Goal: Task Accomplishment & Management: Use online tool/utility

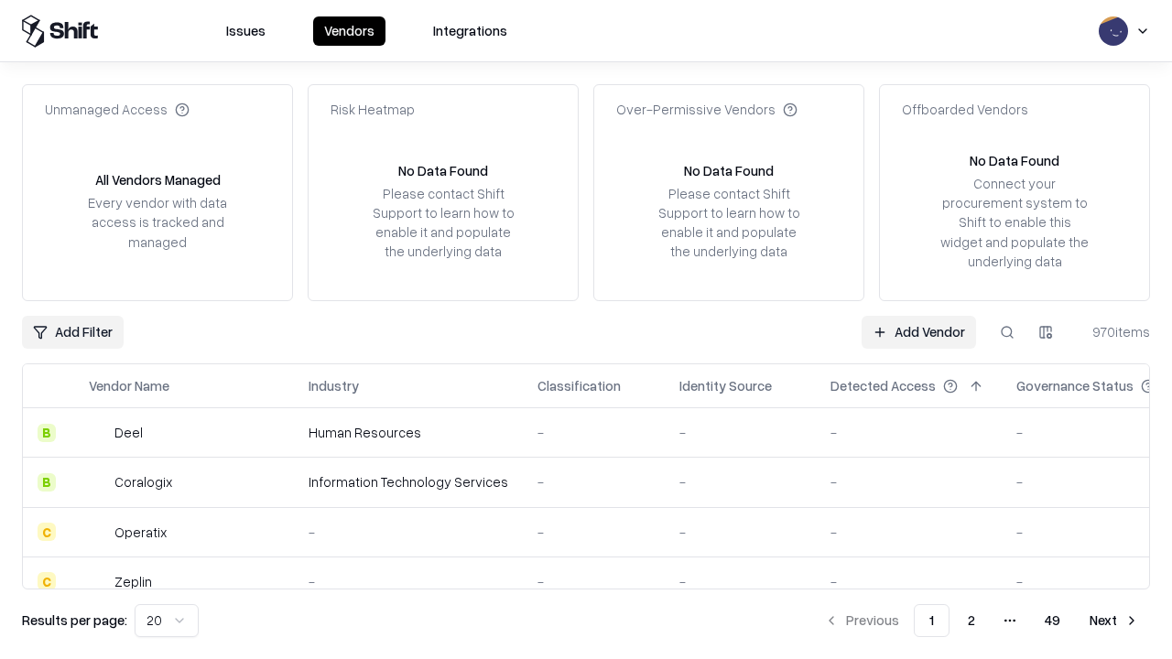
click at [918, 331] on link "Add Vendor" at bounding box center [919, 332] width 114 height 33
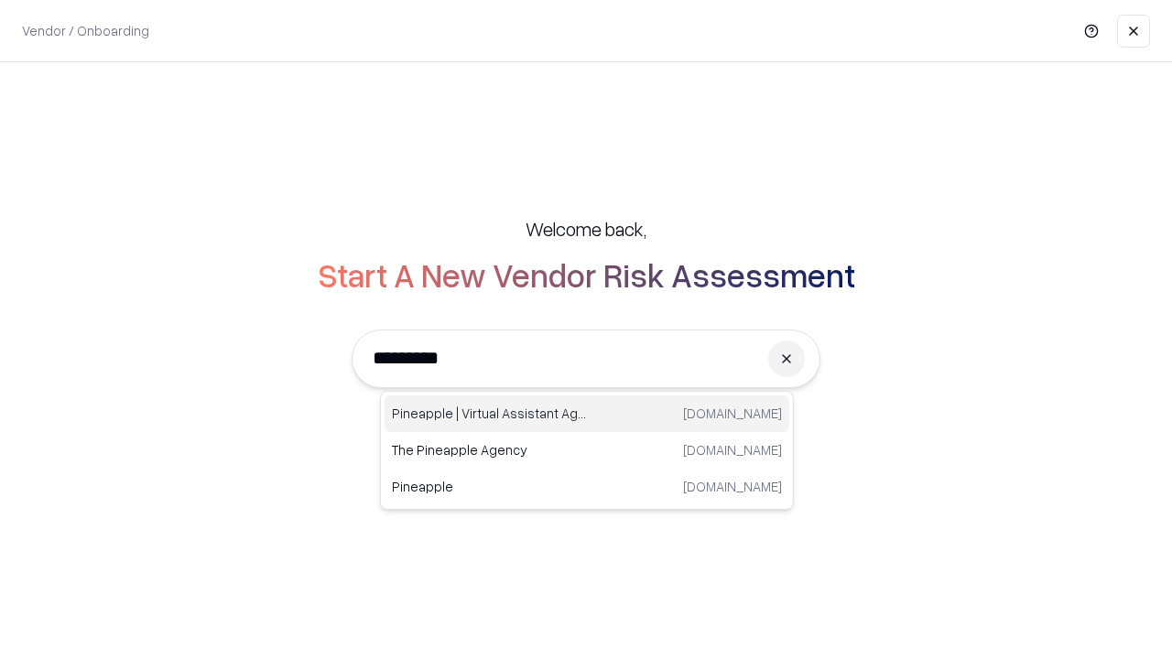
click at [587, 414] on div "Pineapple | Virtual Assistant Agency trypineapple.com" at bounding box center [587, 414] width 405 height 37
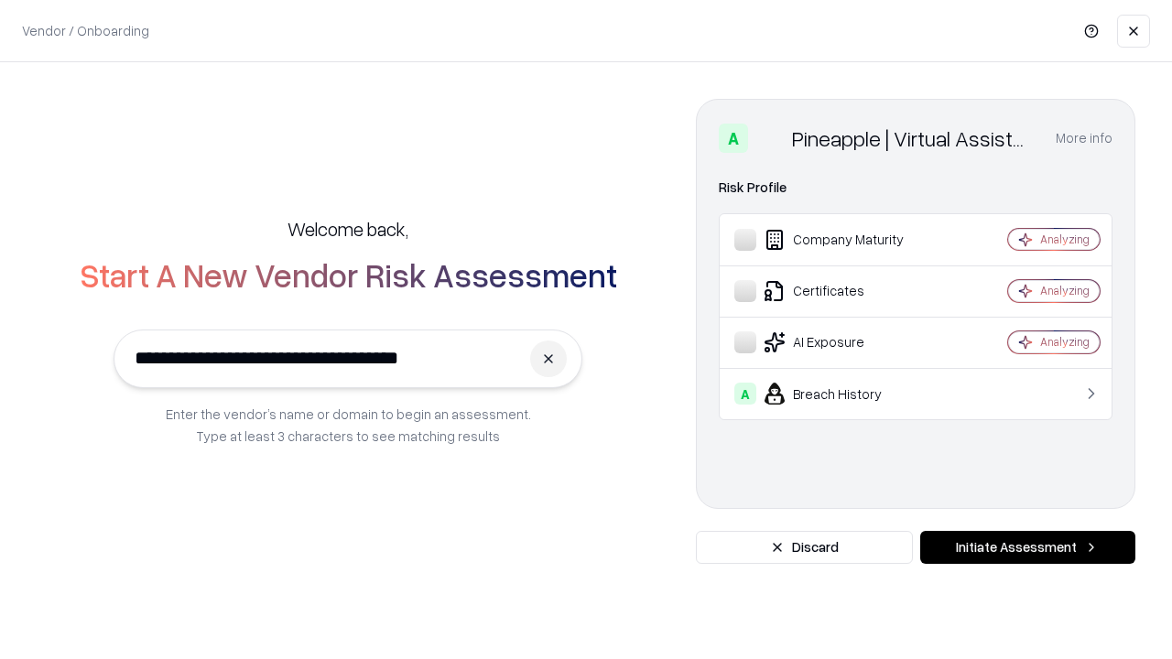
type input "**********"
click at [1027, 548] on button "Initiate Assessment" at bounding box center [1027, 547] width 215 height 33
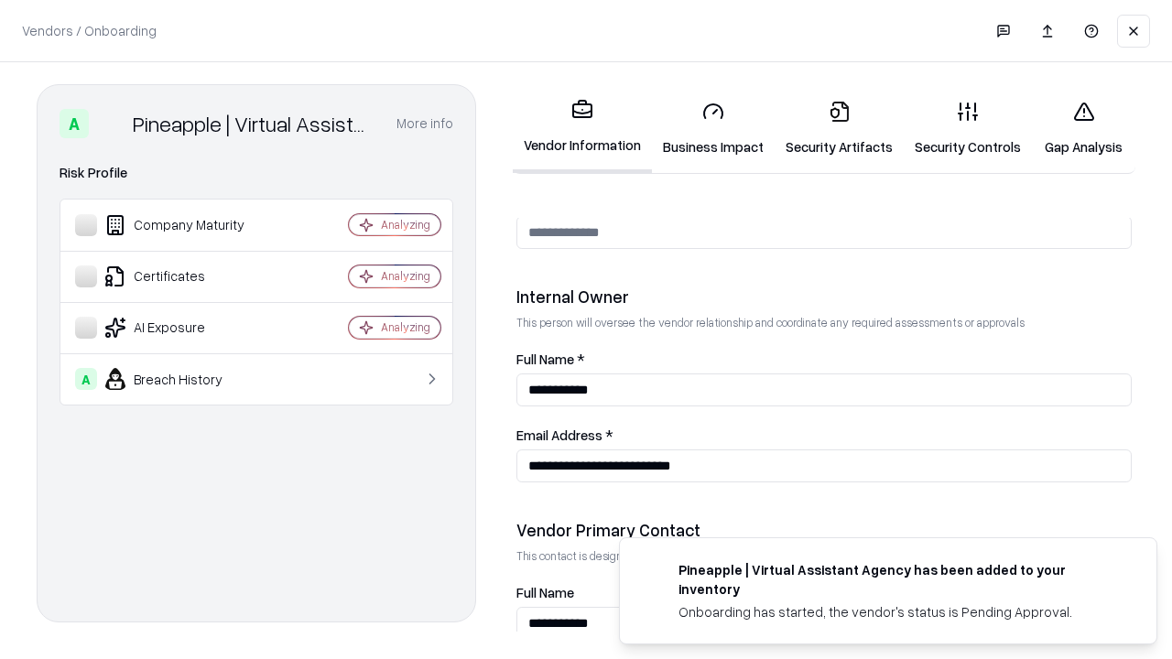
scroll to position [949, 0]
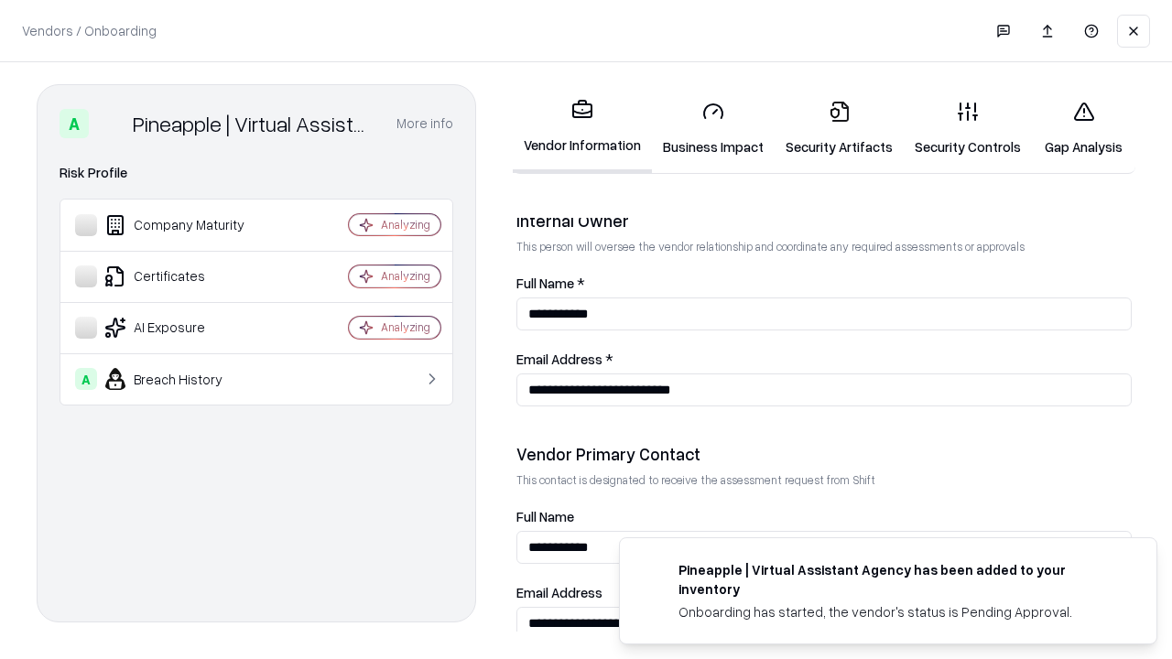
click at [713, 128] on link "Business Impact" at bounding box center [713, 128] width 123 height 85
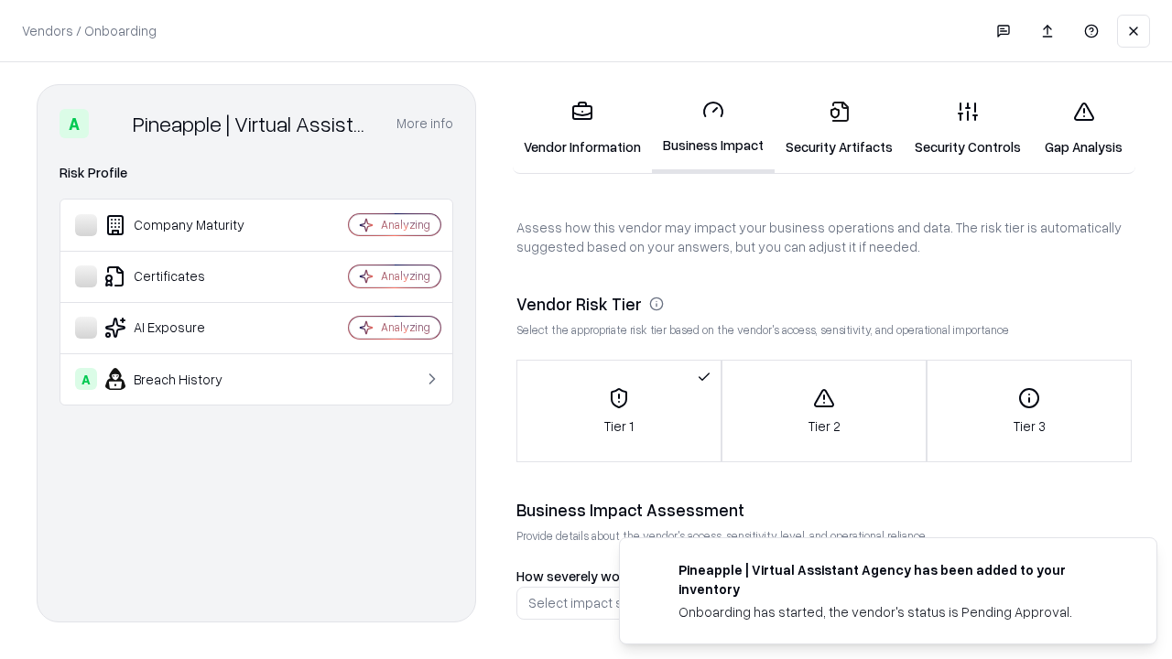
click at [839, 128] on link "Security Artifacts" at bounding box center [839, 128] width 129 height 85
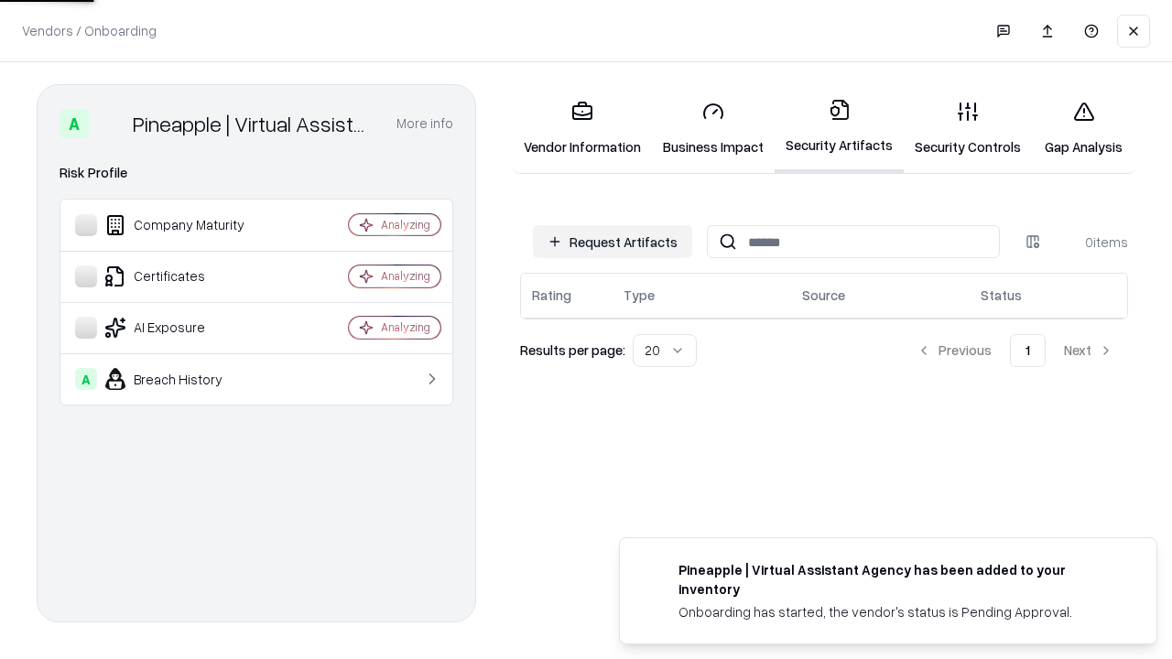
click at [613, 242] on button "Request Artifacts" at bounding box center [612, 241] width 159 height 33
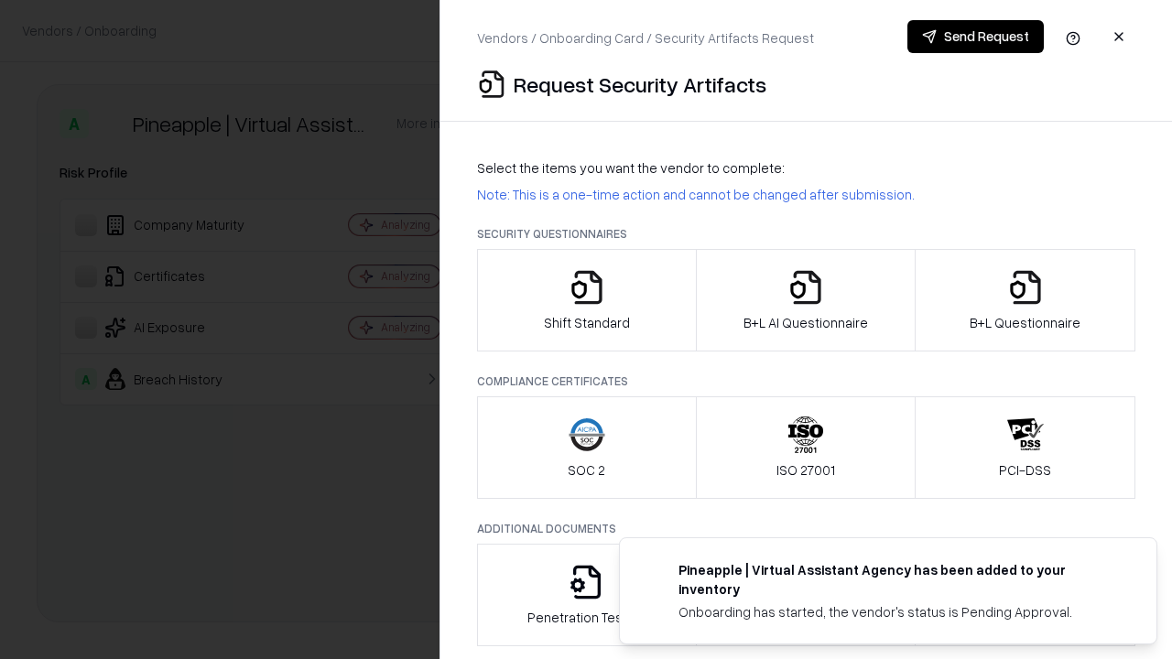
click at [586, 300] on icon "button" at bounding box center [587, 287] width 37 height 37
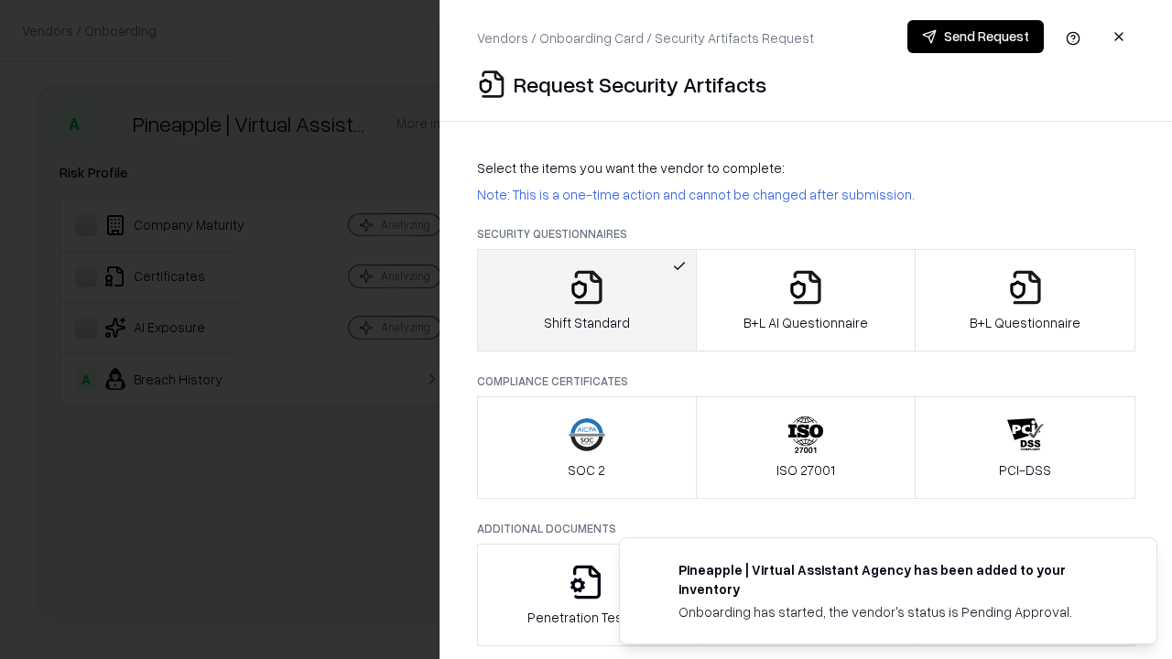
click at [975, 37] on button "Send Request" at bounding box center [975, 36] width 136 height 33
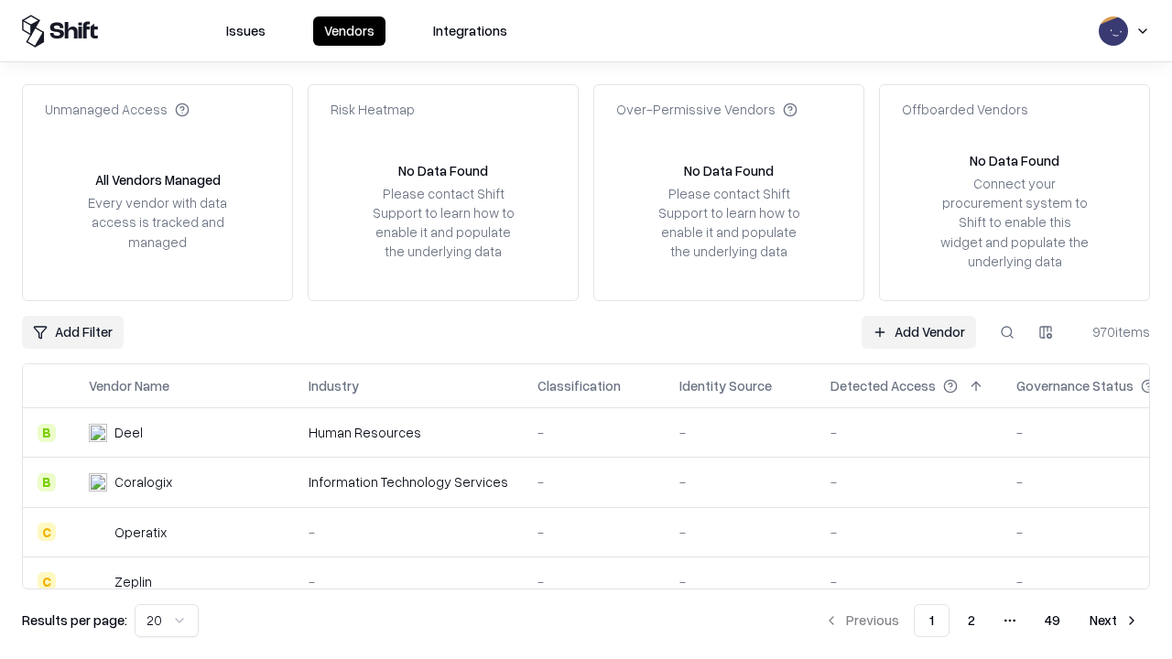
click at [1007, 331] on button at bounding box center [1007, 332] width 33 height 33
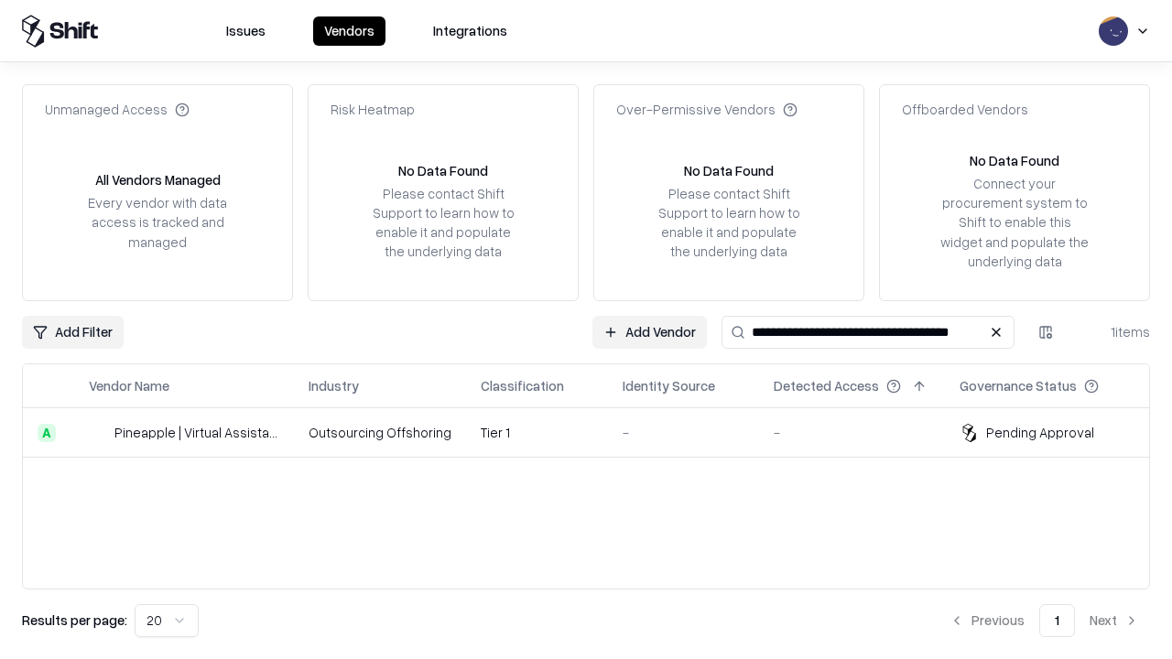
type input "**********"
click at [597, 432] on td "Tier 1" at bounding box center [537, 432] width 142 height 49
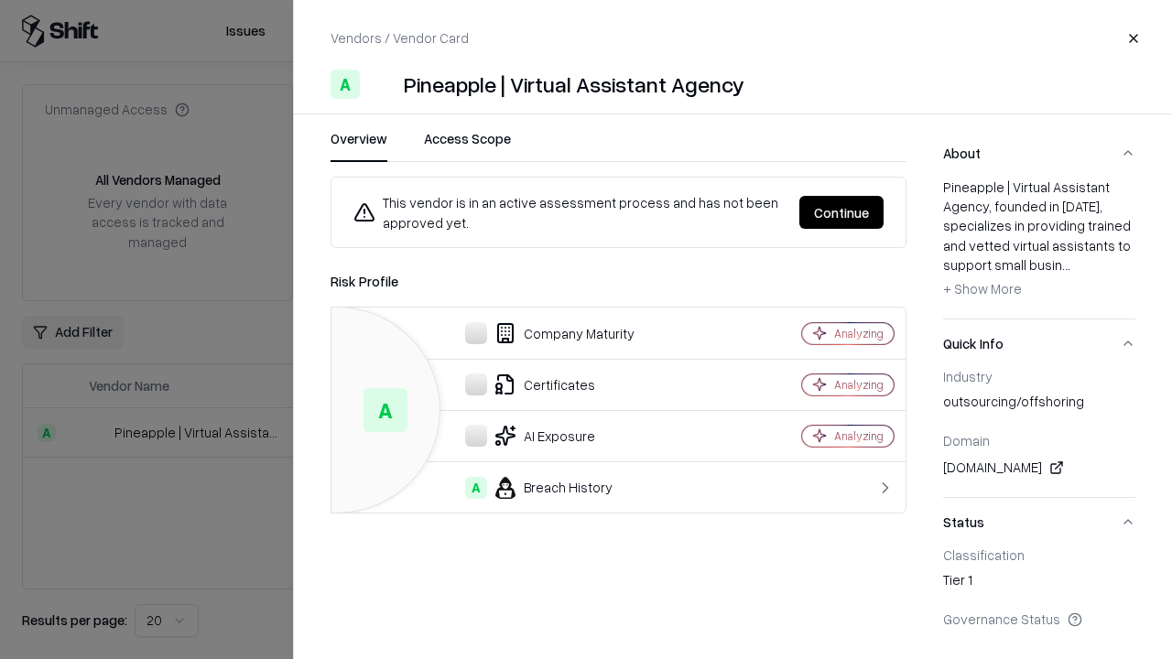
click at [841, 212] on button "Continue" at bounding box center [841, 212] width 84 height 33
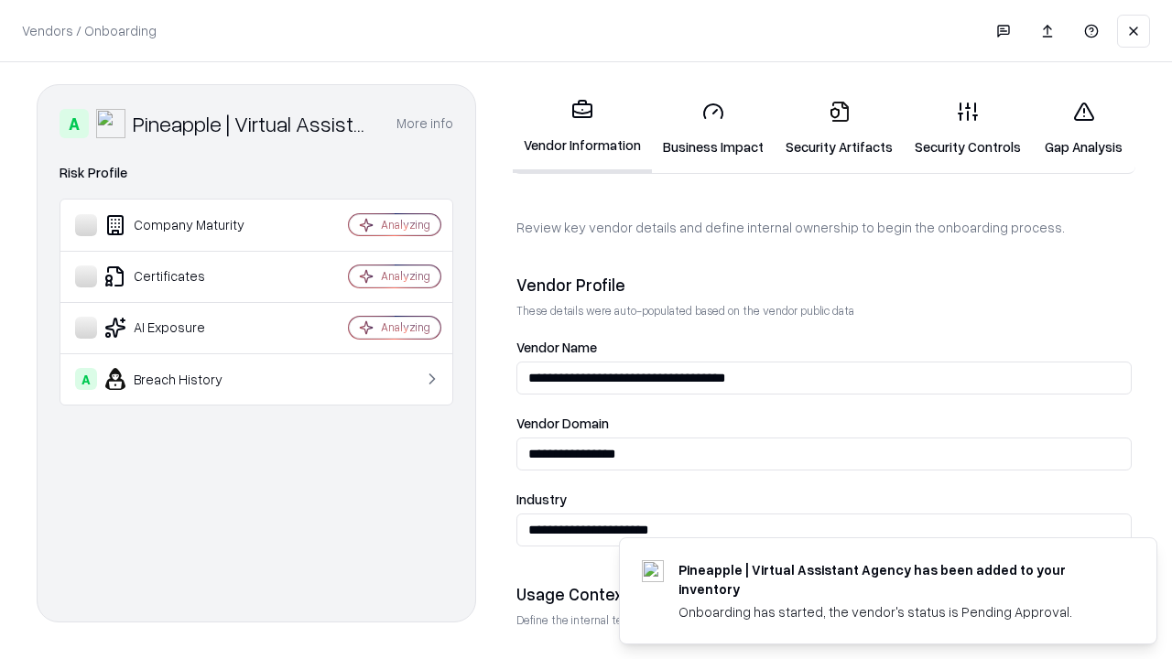
click at [839, 128] on link "Security Artifacts" at bounding box center [839, 128] width 129 height 85
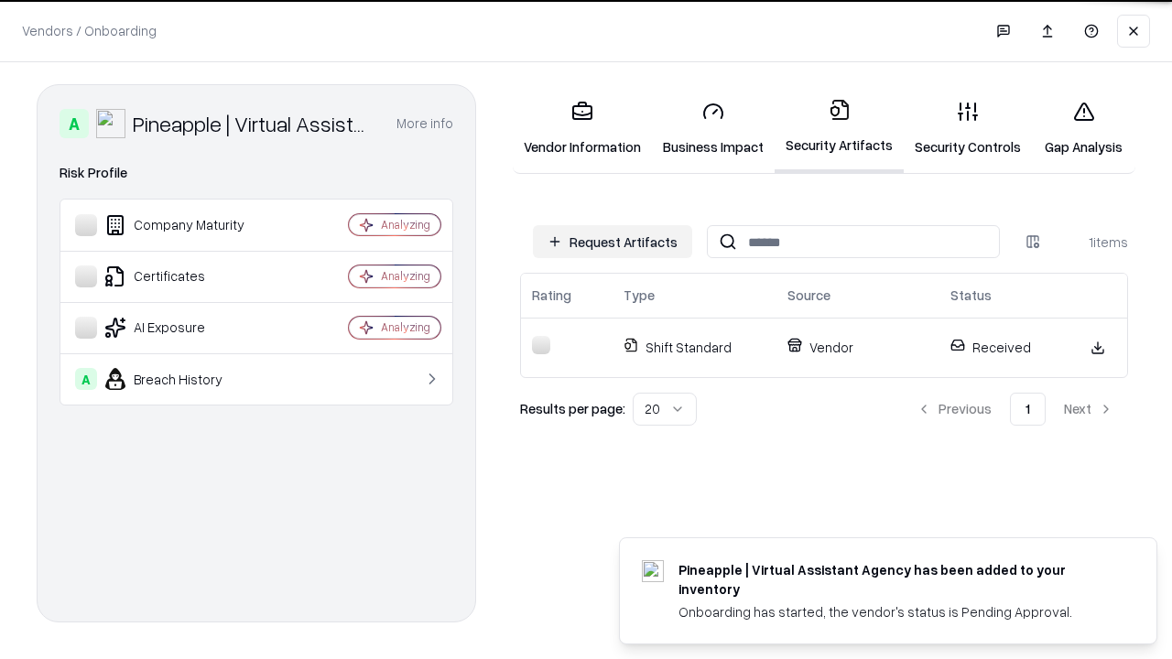
click at [1083, 128] on link "Gap Analysis" at bounding box center [1083, 128] width 103 height 85
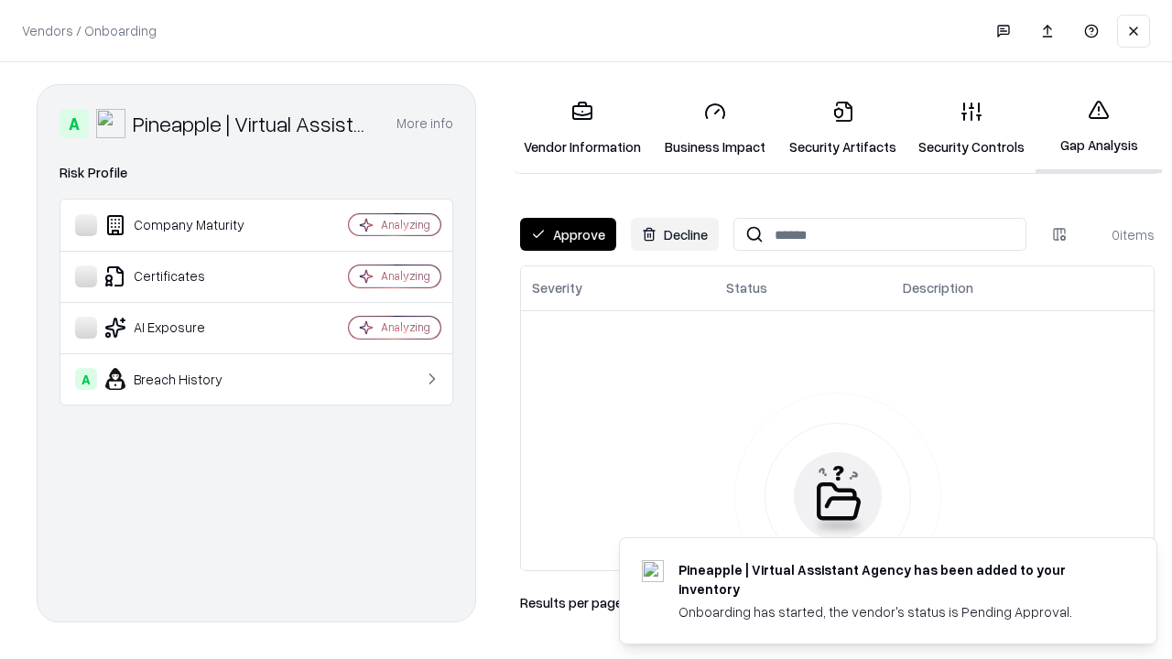
click at [568, 234] on button "Approve" at bounding box center [568, 234] width 96 height 33
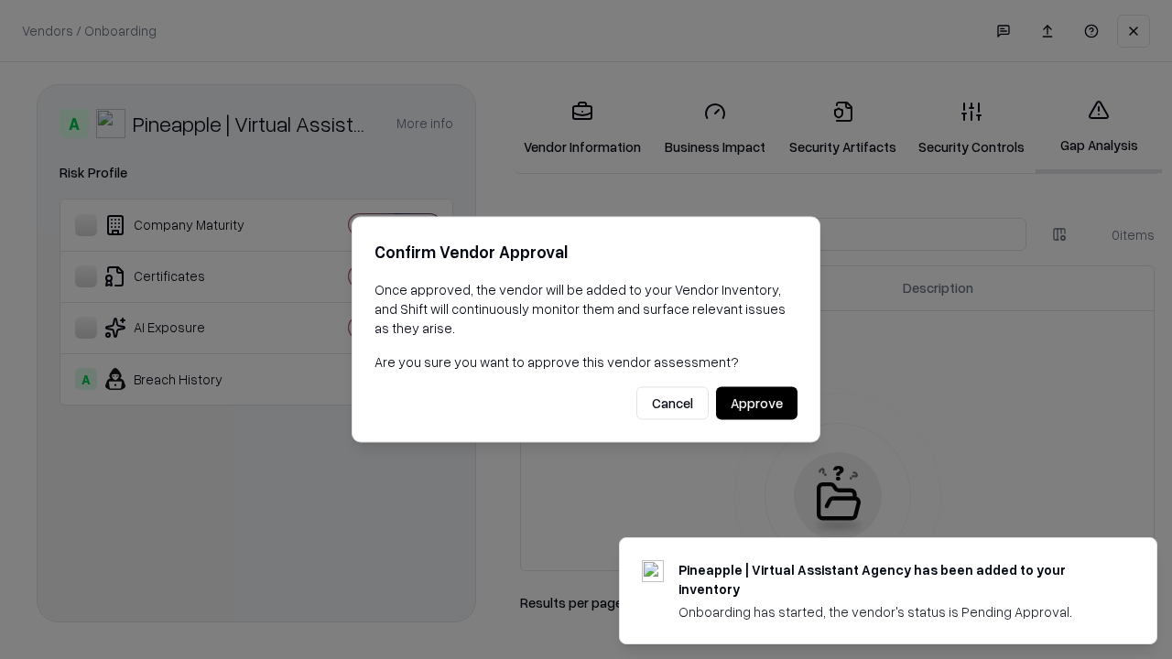
click at [756, 403] on button "Approve" at bounding box center [756, 403] width 81 height 33
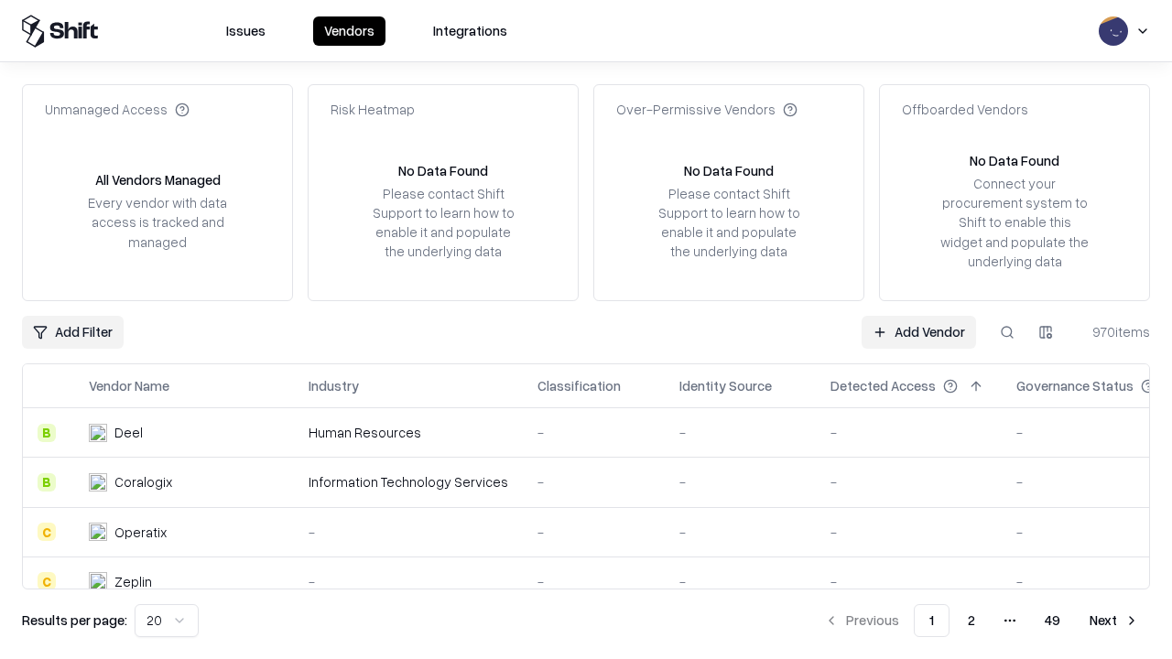
type input "**********"
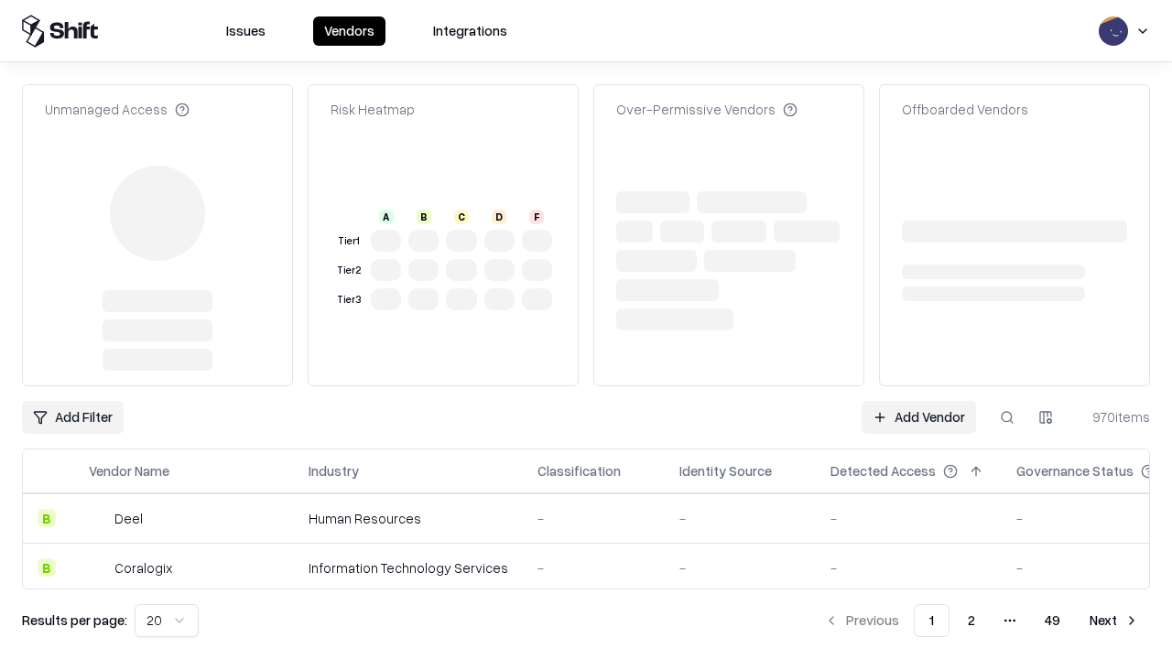
click at [918, 418] on link "Add Vendor" at bounding box center [919, 417] width 114 height 33
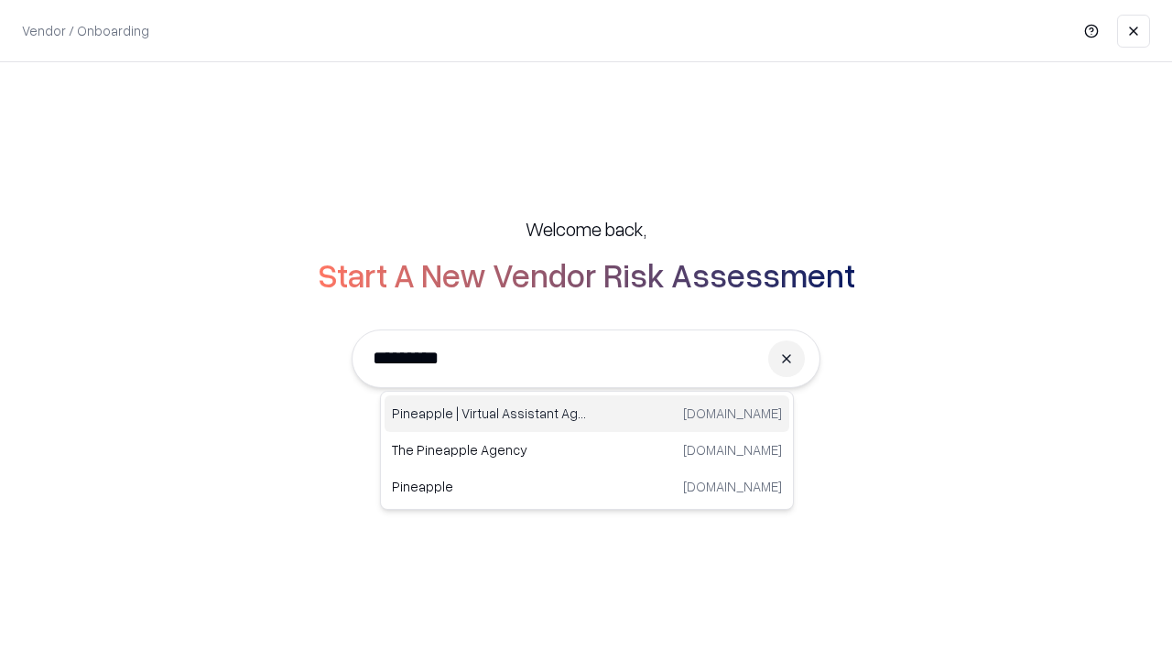
click at [587, 414] on div "Pineapple | Virtual Assistant Agency trypineapple.com" at bounding box center [587, 414] width 405 height 37
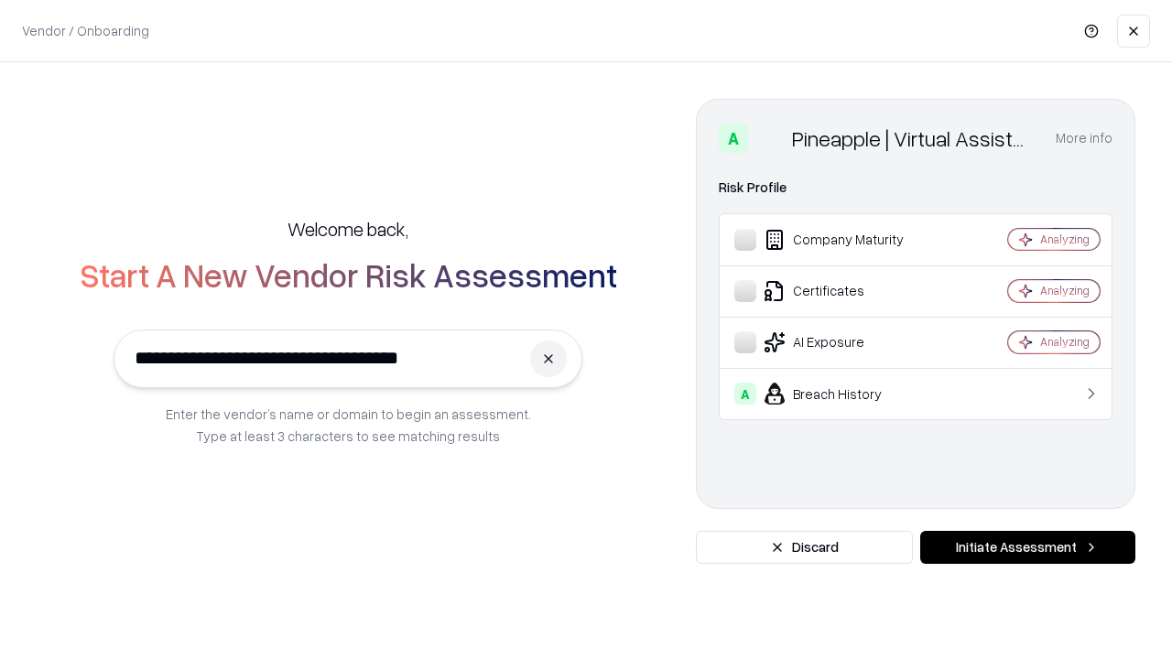
type input "**********"
click at [1027, 548] on button "Initiate Assessment" at bounding box center [1027, 547] width 215 height 33
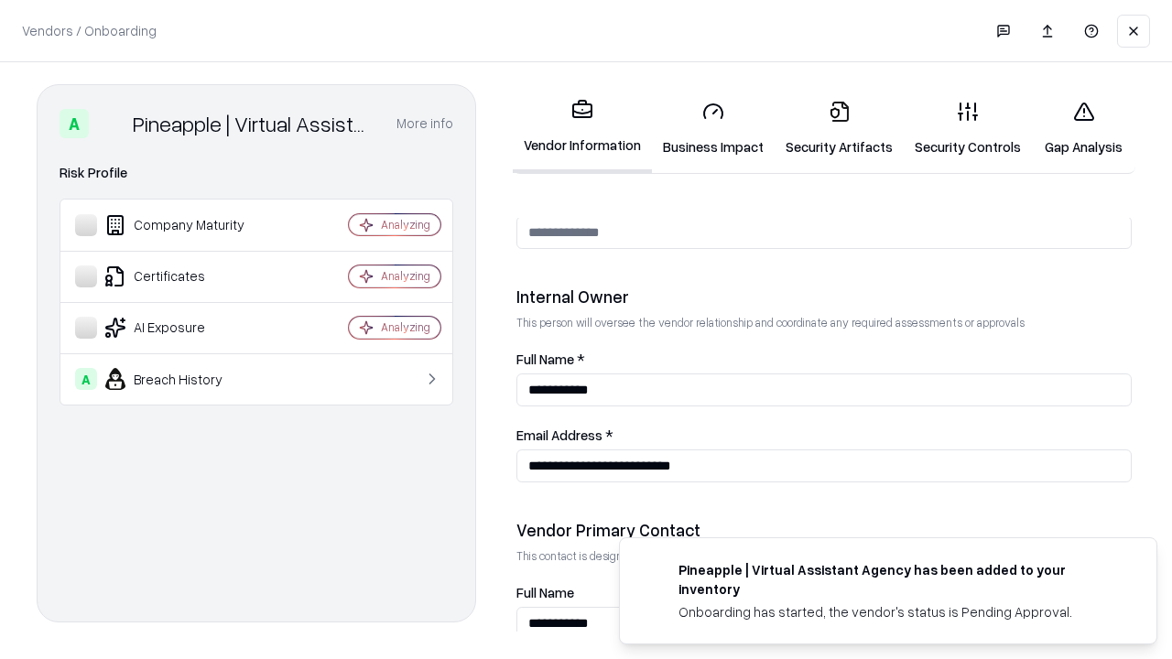
scroll to position [949, 0]
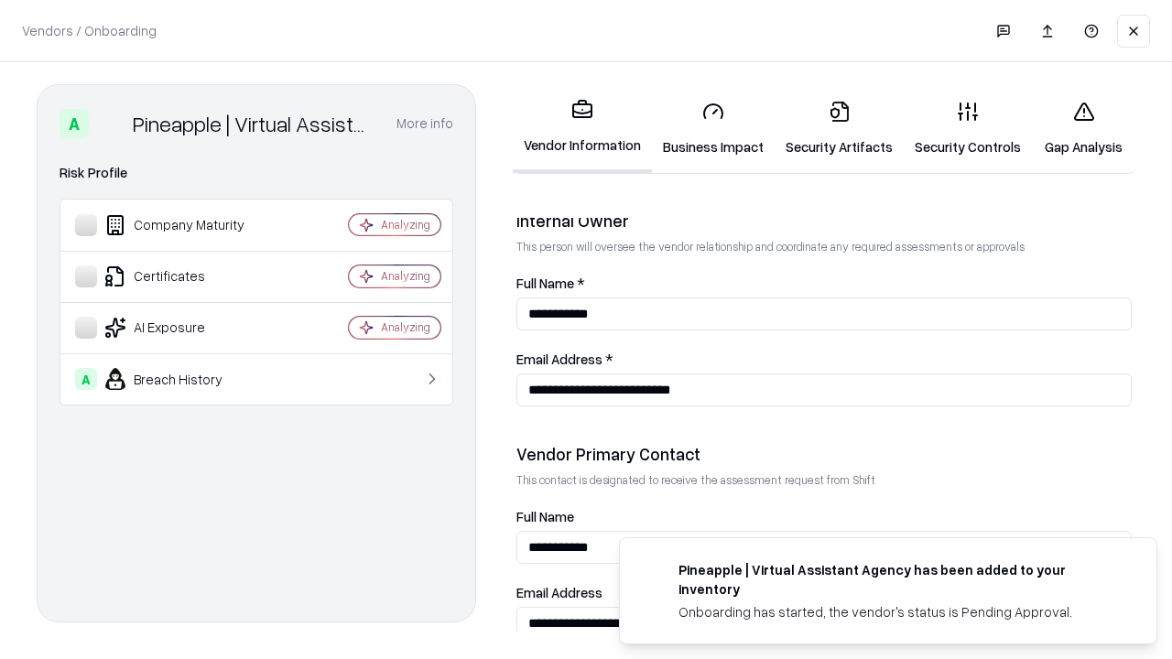
click at [1083, 128] on link "Gap Analysis" at bounding box center [1083, 128] width 103 height 85
